Goal: Use online tool/utility: Utilize a website feature to perform a specific function

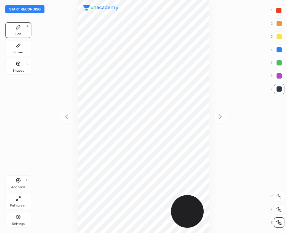
scroll to position [233, 182]
click at [24, 8] on button "Start recording" at bounding box center [24, 9] width 39 height 8
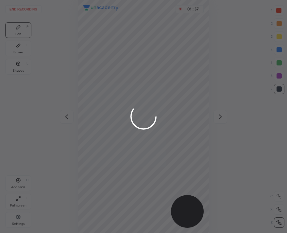
drag, startPoint x: 103, startPoint y: 186, endPoint x: 108, endPoint y: 196, distance: 10.8
click at [108, 196] on div at bounding box center [143, 116] width 287 height 233
drag, startPoint x: 108, startPoint y: 184, endPoint x: 110, endPoint y: 191, distance: 7.8
click at [110, 191] on div at bounding box center [143, 116] width 287 height 233
click at [115, 184] on div at bounding box center [143, 116] width 287 height 233
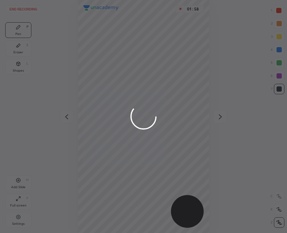
click at [115, 189] on div at bounding box center [143, 116] width 287 height 233
click at [123, 182] on div at bounding box center [143, 116] width 287 height 233
click at [125, 184] on div at bounding box center [143, 116] width 287 height 233
drag, startPoint x: 127, startPoint y: 181, endPoint x: 135, endPoint y: 180, distance: 8.2
click at [132, 187] on div at bounding box center [143, 116] width 287 height 233
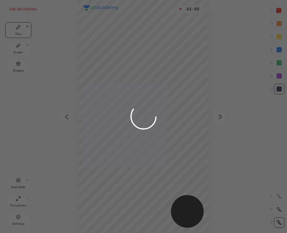
drag, startPoint x: 133, startPoint y: 175, endPoint x: 137, endPoint y: 186, distance: 10.9
click at [137, 187] on div at bounding box center [143, 116] width 287 height 233
click at [132, 178] on div at bounding box center [143, 116] width 287 height 233
click at [30, 9] on div at bounding box center [143, 116] width 287 height 233
click at [32, 9] on div at bounding box center [143, 116] width 287 height 233
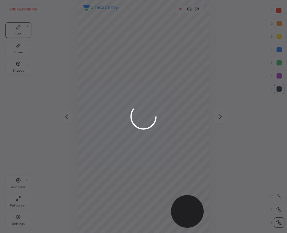
click at [33, 8] on div at bounding box center [143, 116] width 287 height 233
click at [34, 9] on div at bounding box center [143, 116] width 287 height 233
click at [33, 9] on div at bounding box center [143, 116] width 287 height 233
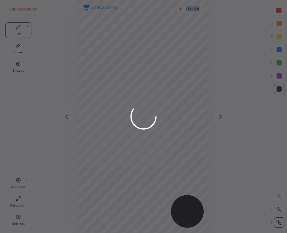
click at [34, 8] on div at bounding box center [143, 116] width 287 height 233
click at [154, 30] on div "End recording 1 2 3 4 5 6 7 R O A L C X Z Erase all C X Z Pen P Eraser E Shapes…" at bounding box center [143, 116] width 287 height 233
click at [160, 24] on div at bounding box center [143, 116] width 287 height 233
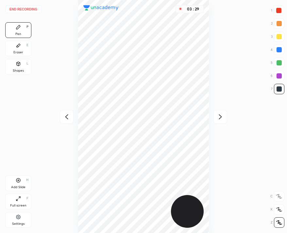
click at [31, 7] on button "End recording" at bounding box center [23, 9] width 36 height 8
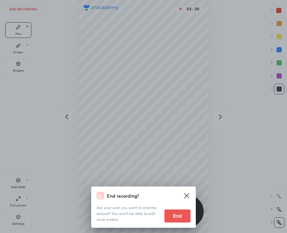
drag, startPoint x: 175, startPoint y: 213, endPoint x: 174, endPoint y: 203, distance: 10.3
click at [175, 213] on button "End" at bounding box center [177, 215] width 26 height 13
